Goal: Submit feedback/report problem

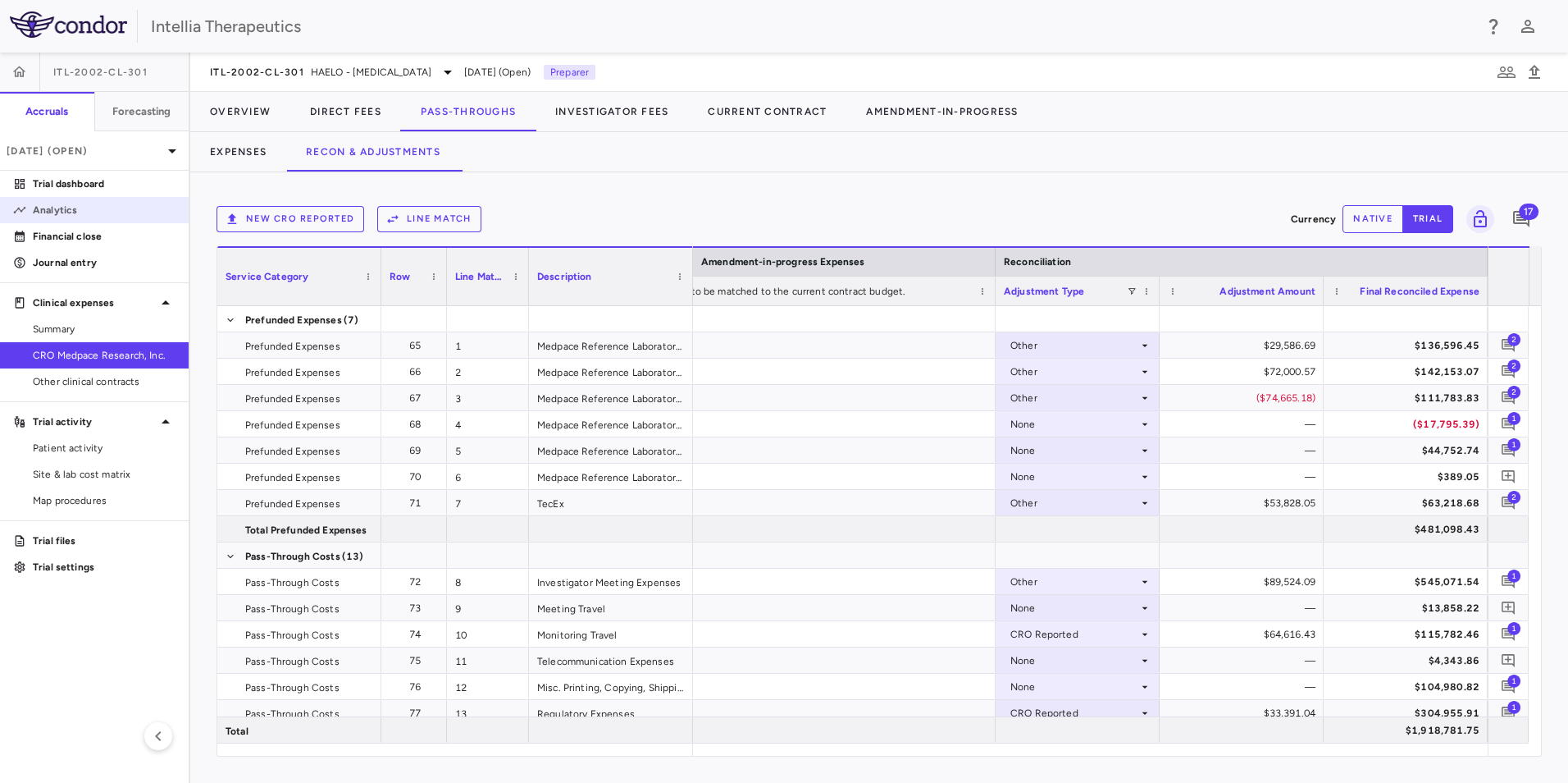
click at [77, 214] on p "Analytics" at bounding box center [103, 210] width 143 height 15
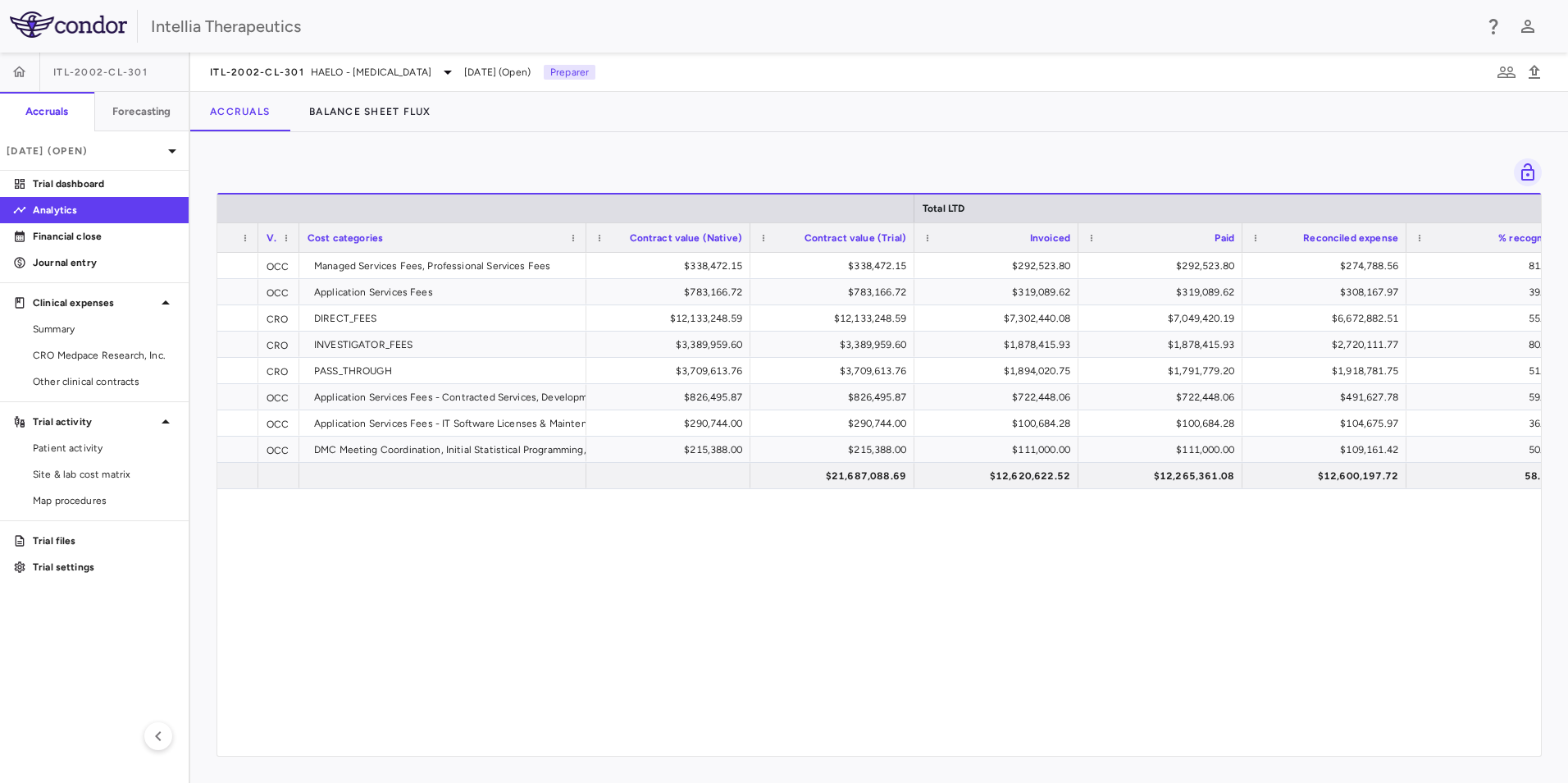
scroll to position [0, 469]
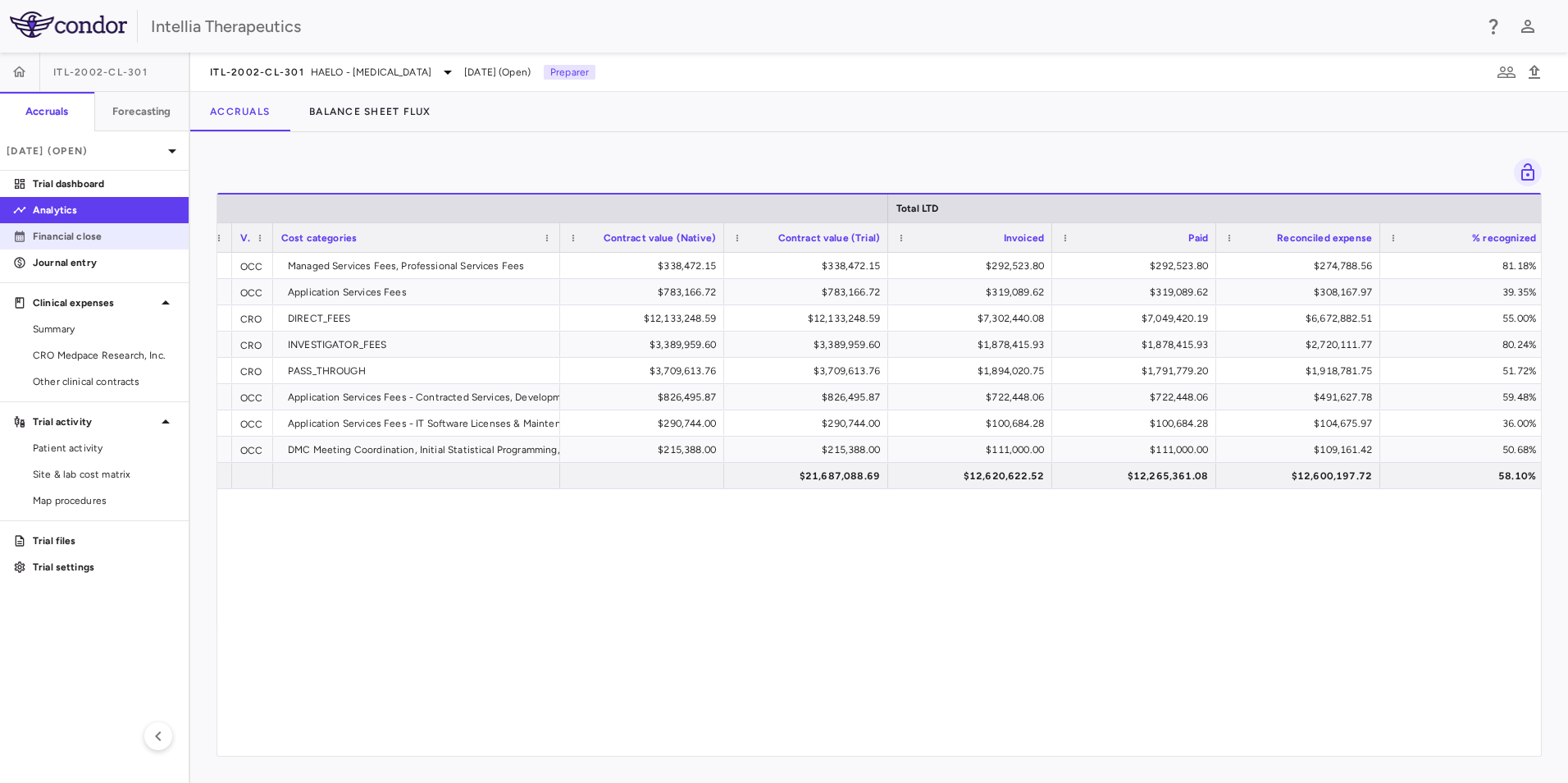
click at [82, 233] on p "Financial close" at bounding box center [103, 235] width 143 height 15
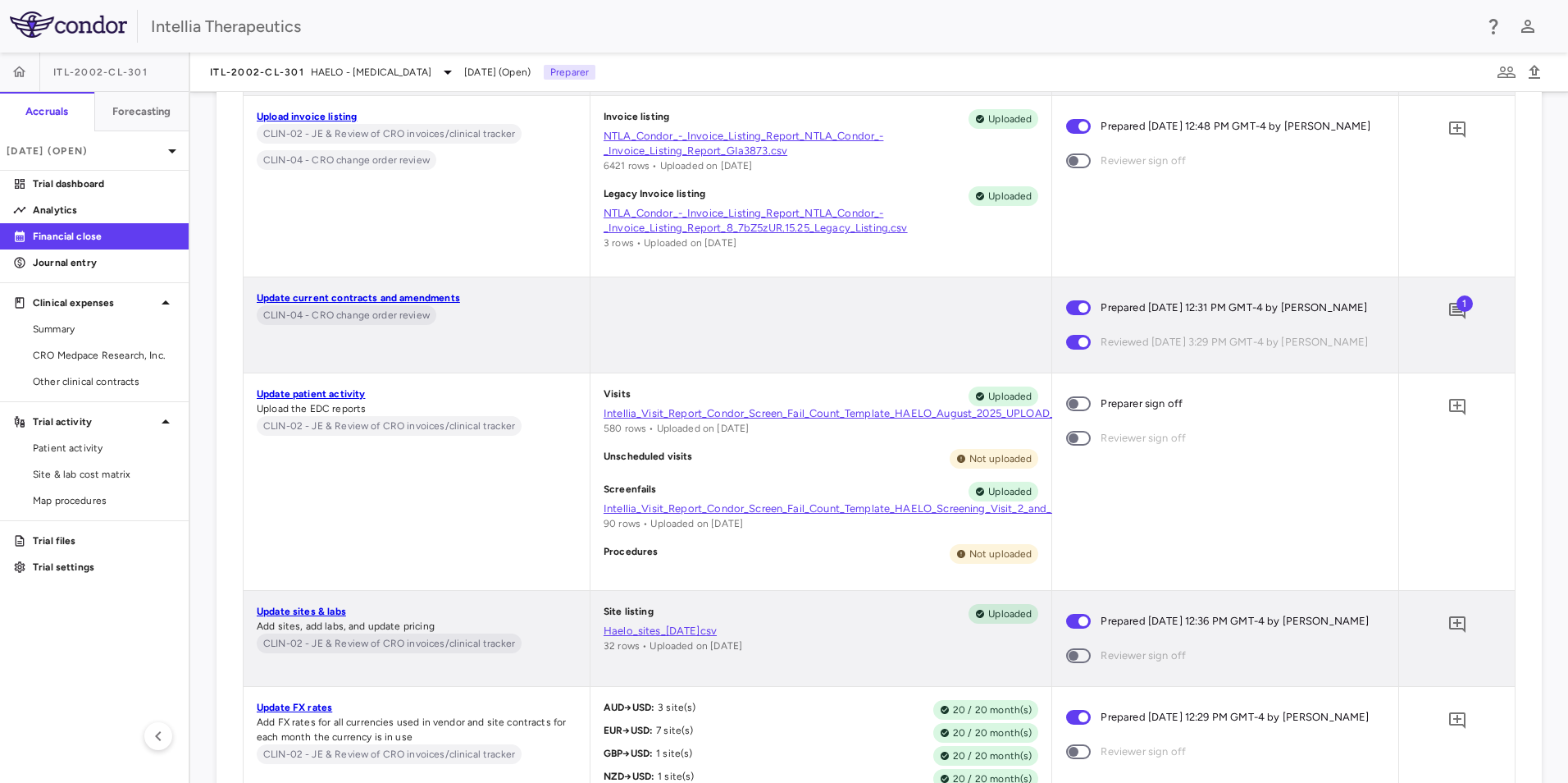
scroll to position [6891, 0]
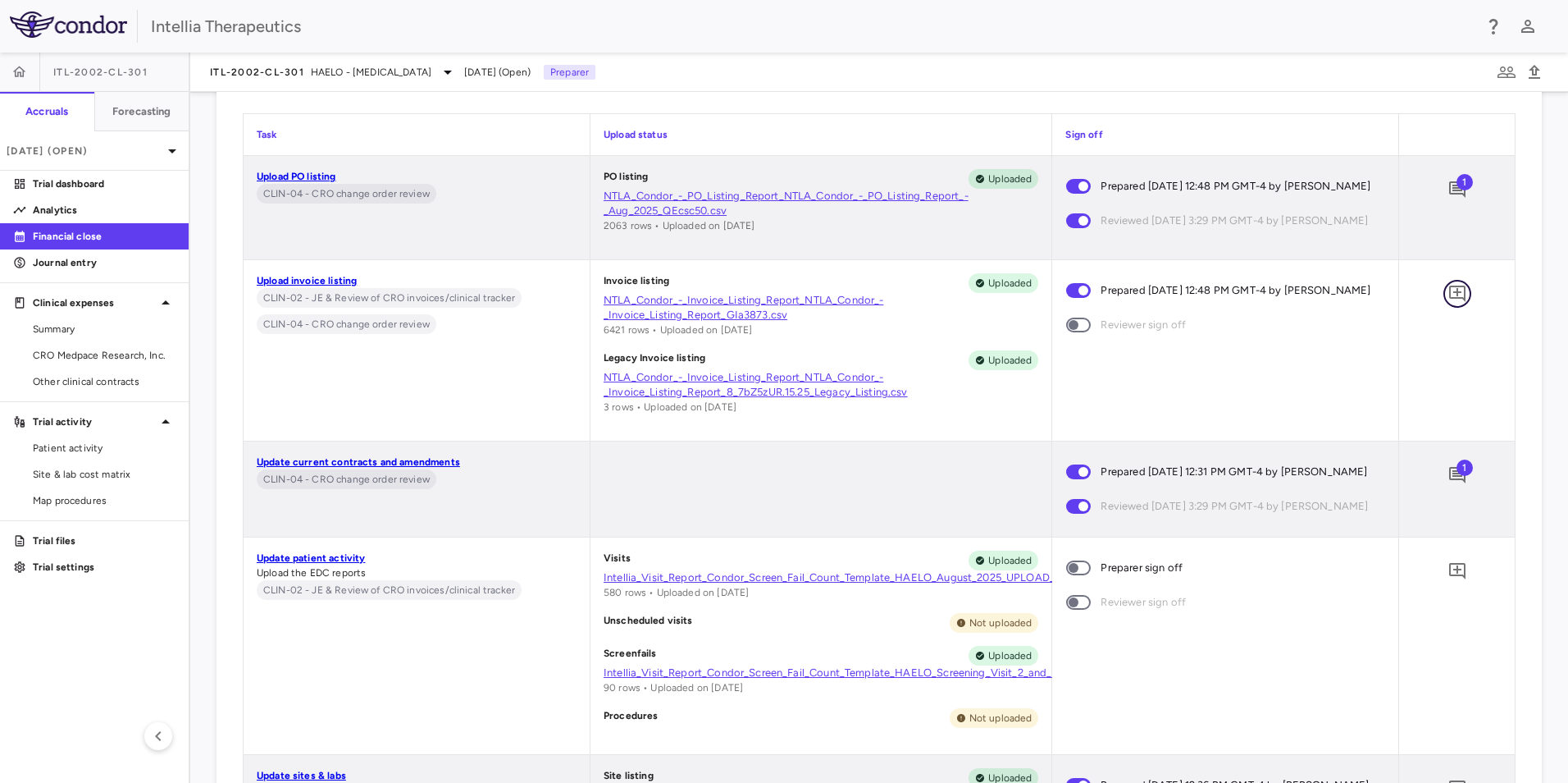
click at [1447, 297] on icon "Add comment" at bounding box center [1457, 294] width 20 height 20
click at [1304, 334] on textarea at bounding box center [1359, 325] width 111 height 18
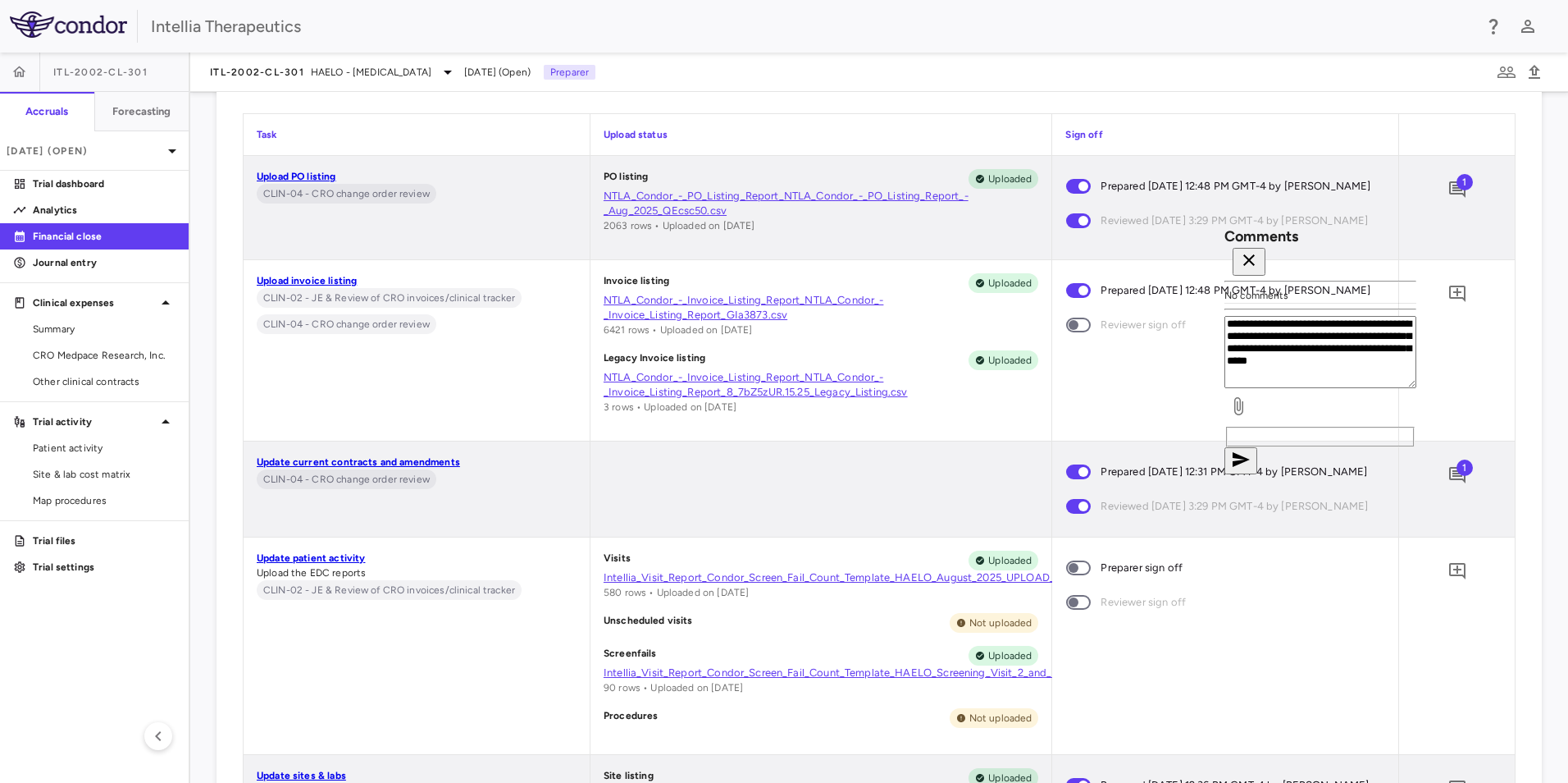
scroll to position [5, 0]
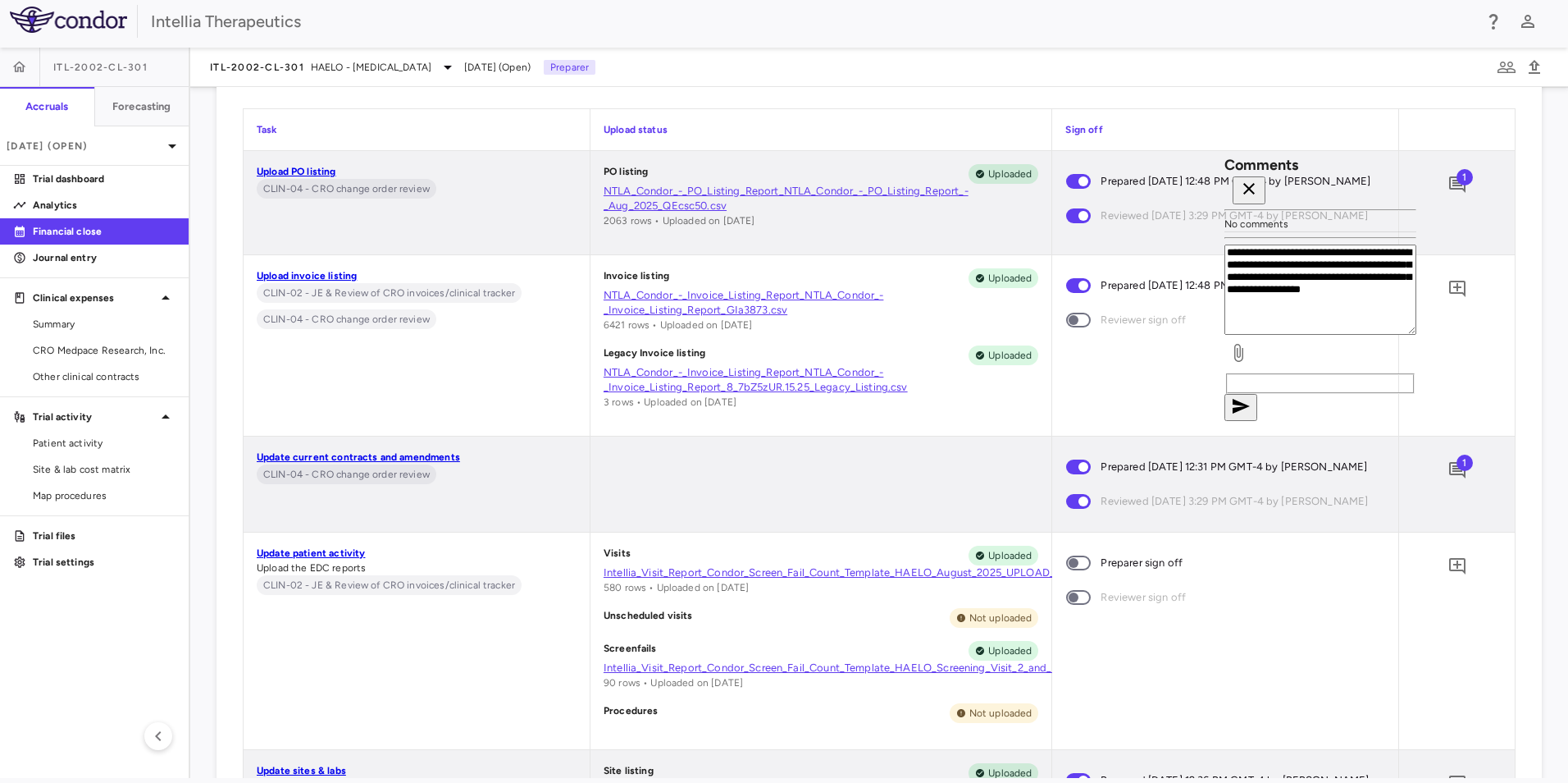
type textarea "**********"
click at [1250, 416] on icon "button" at bounding box center [1240, 406] width 20 height 20
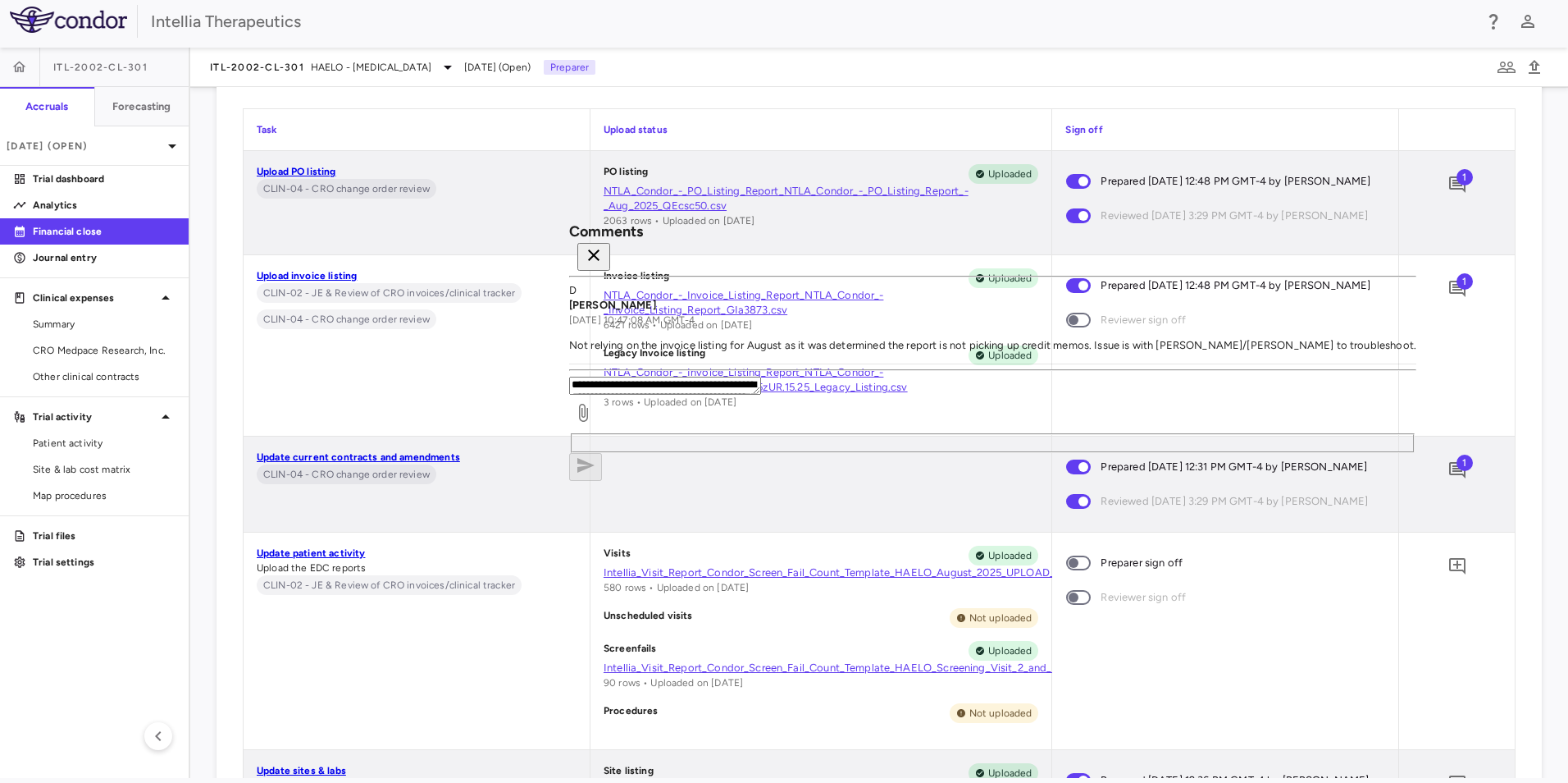
scroll to position [0, 0]
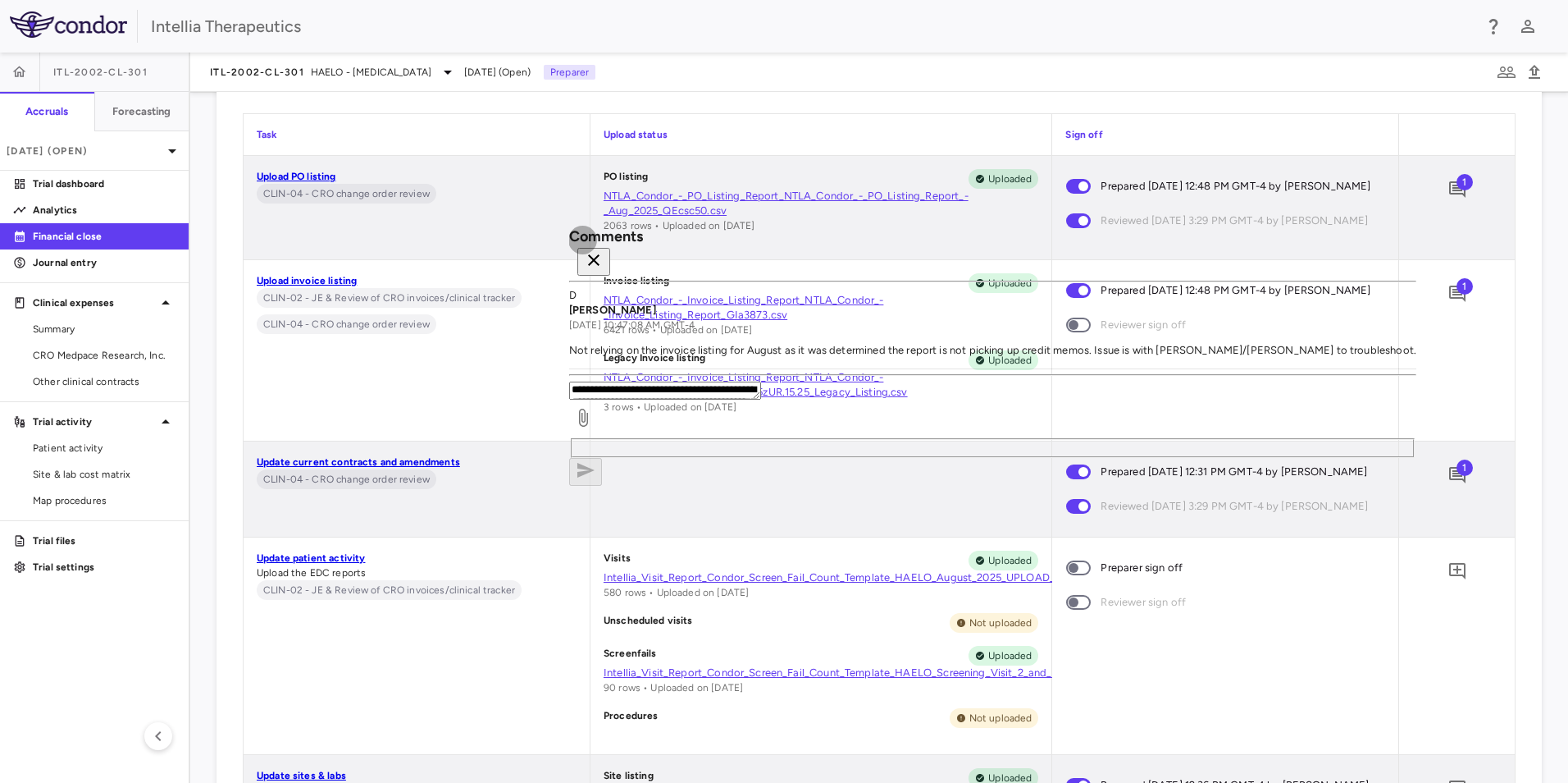
click at [603, 261] on icon "button" at bounding box center [594, 260] width 20 height 20
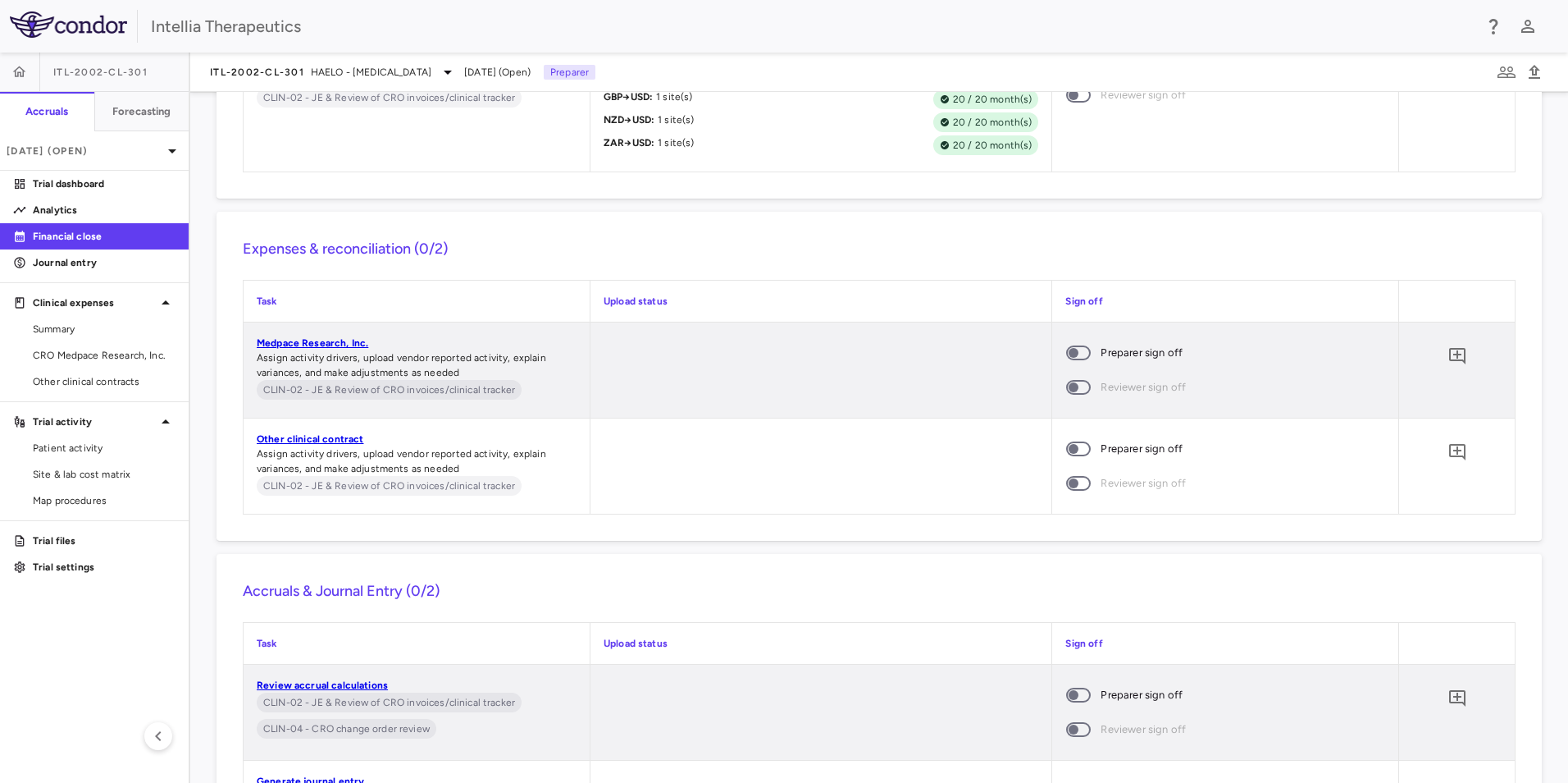
scroll to position [7860, 0]
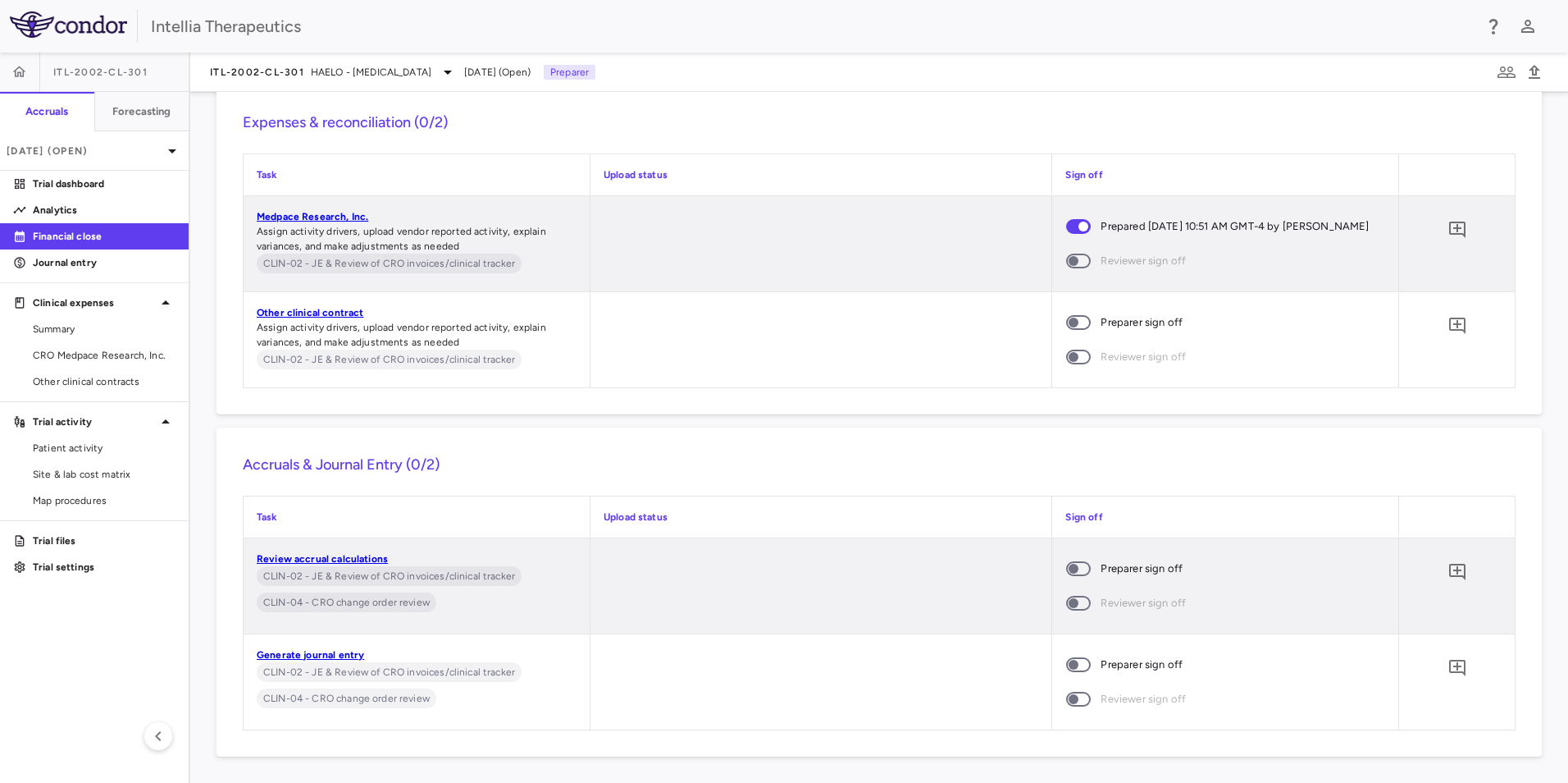
click at [1078, 324] on span at bounding box center [1078, 322] width 44 height 34
